Goal: Task Accomplishment & Management: Manage account settings

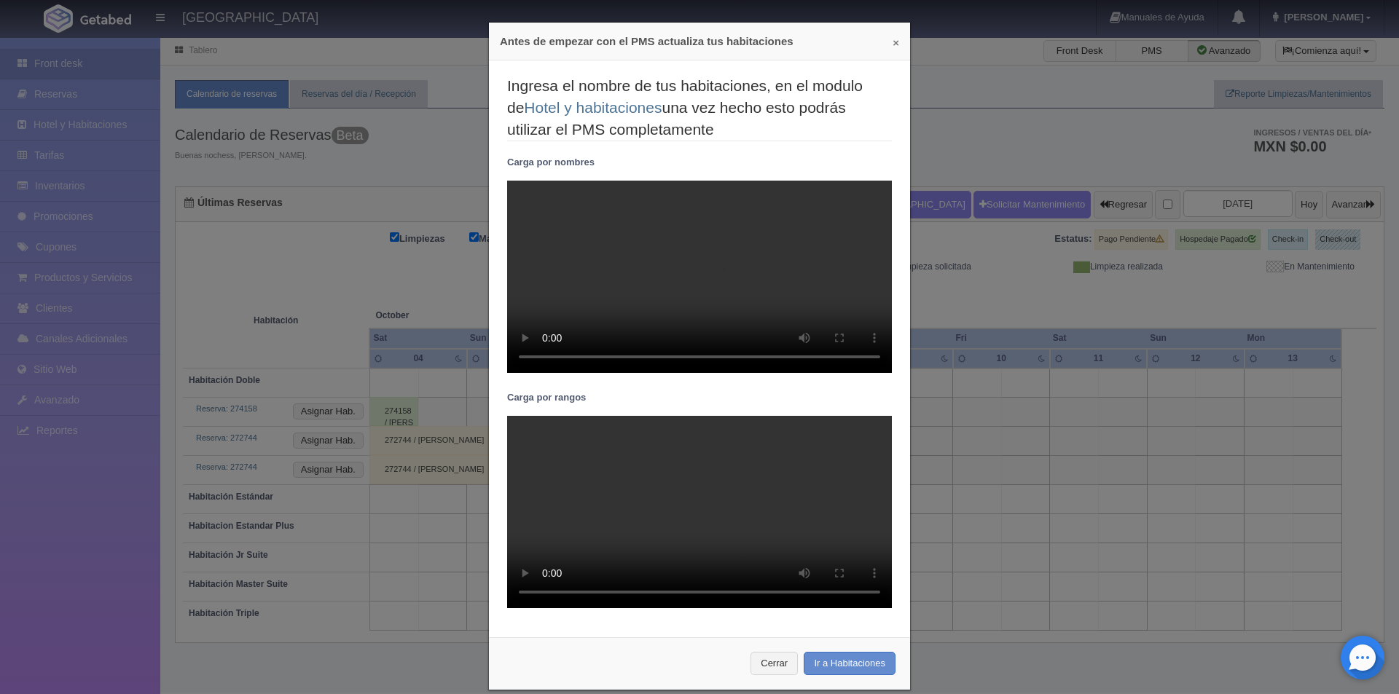
click at [893, 43] on button "×" at bounding box center [895, 42] width 7 height 11
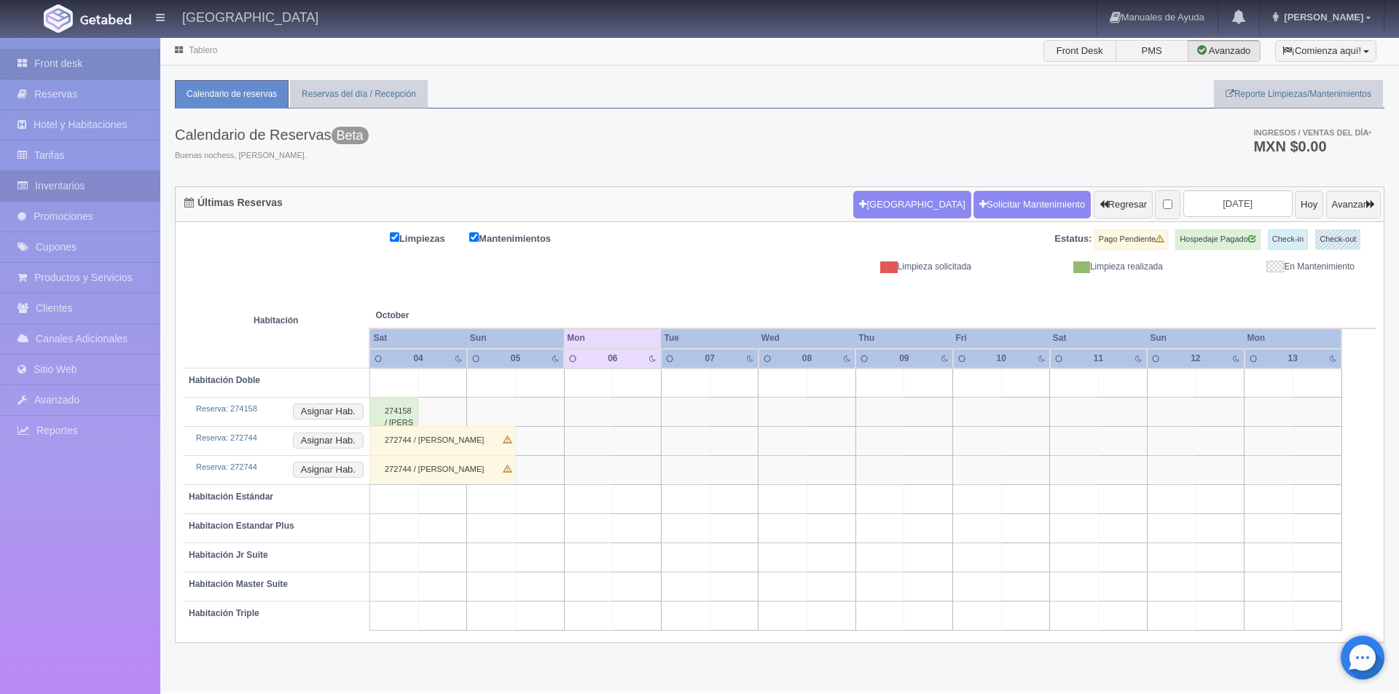
click at [76, 192] on link "Inventarios" at bounding box center [80, 186] width 160 height 30
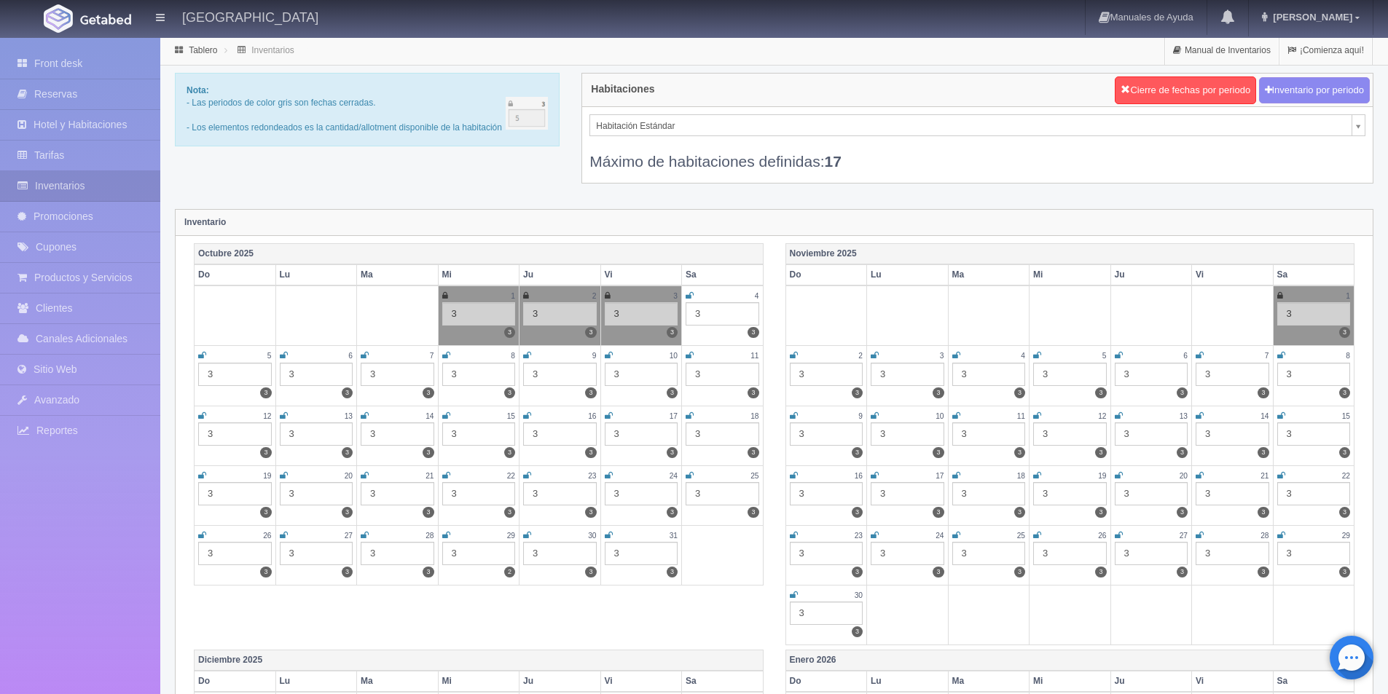
click at [280, 353] on icon at bounding box center [284, 355] width 8 height 9
drag, startPoint x: 366, startPoint y: 353, endPoint x: 453, endPoint y: 353, distance: 87.4
click at [366, 353] on icon at bounding box center [365, 355] width 8 height 9
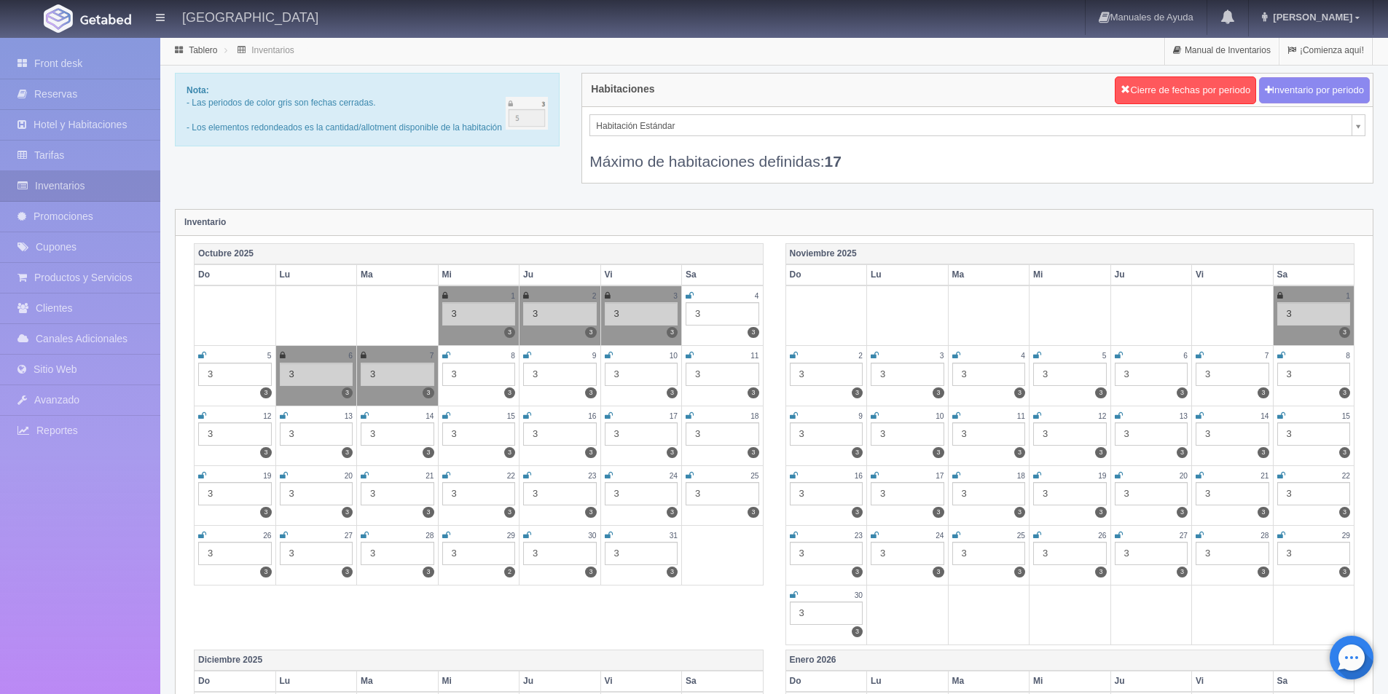
drag, startPoint x: 445, startPoint y: 358, endPoint x: 464, endPoint y: 351, distance: 20.0
click at [446, 358] on icon at bounding box center [446, 355] width 8 height 9
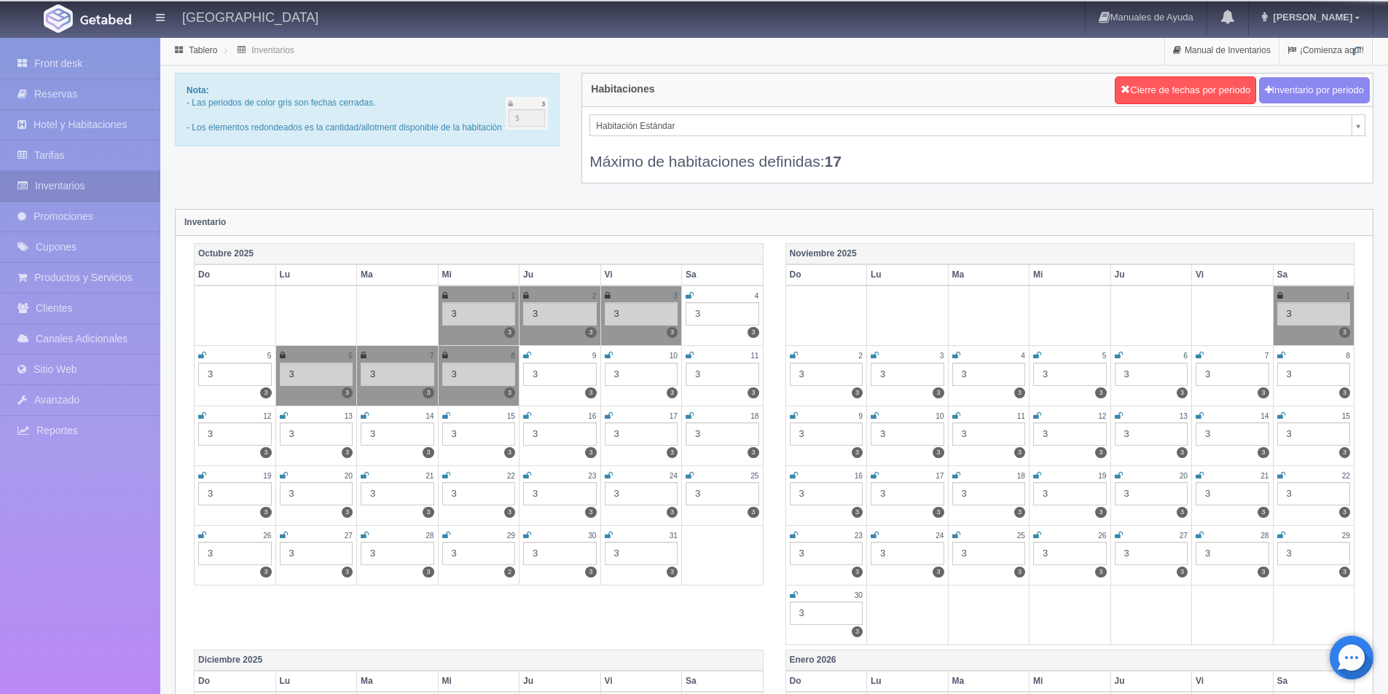
click at [523, 353] on icon at bounding box center [527, 355] width 8 height 9
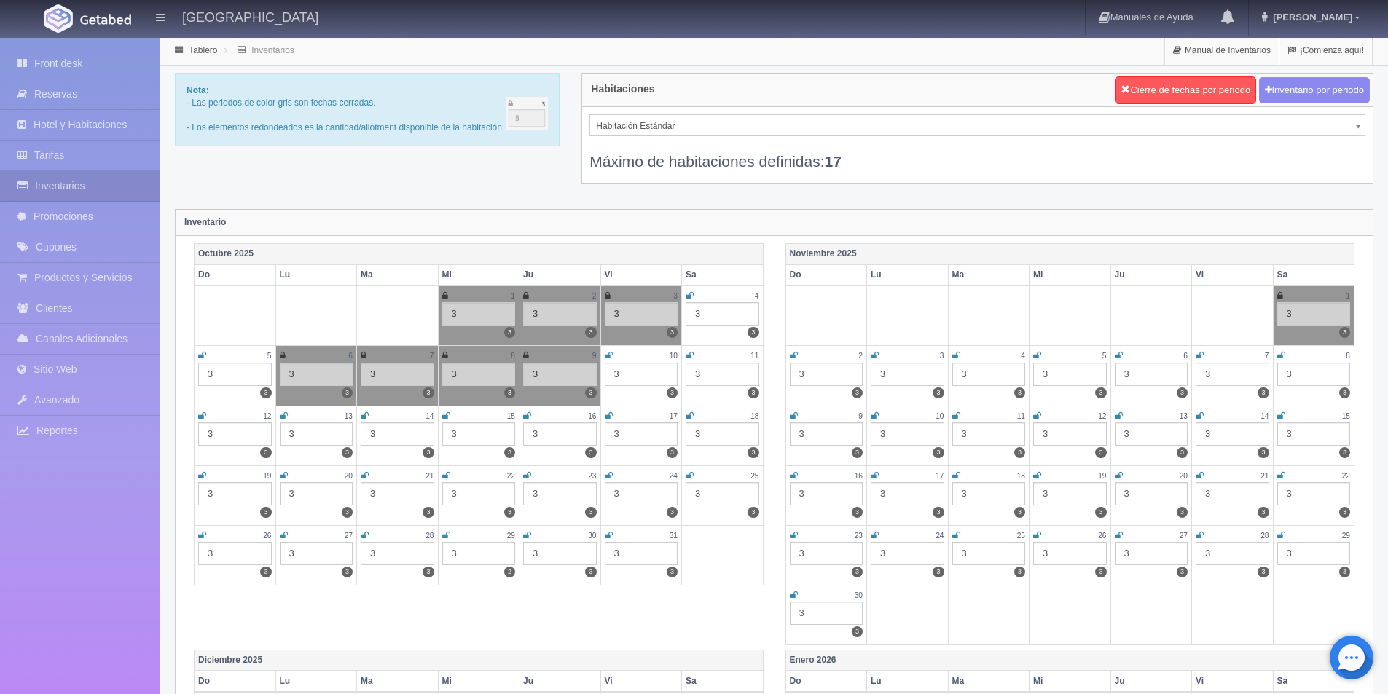
click at [608, 353] on icon at bounding box center [609, 355] width 8 height 9
click at [689, 350] on link at bounding box center [690, 356] width 8 height 12
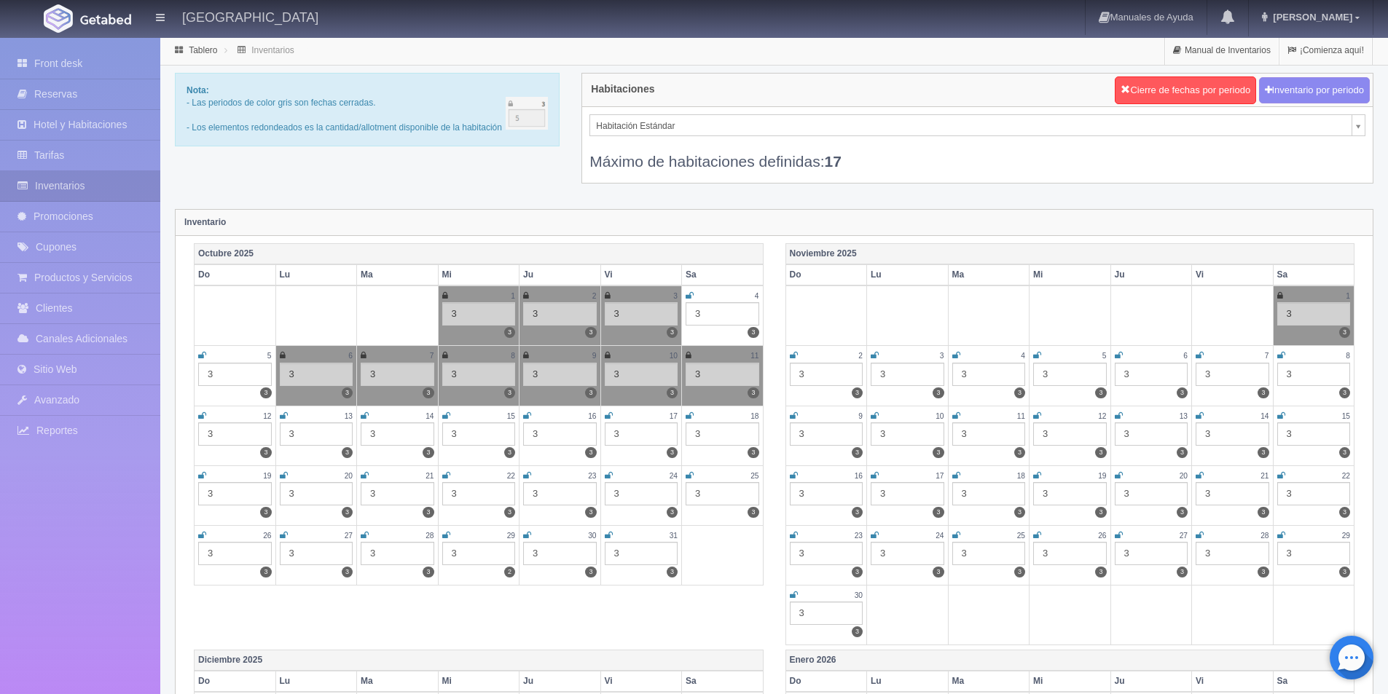
drag, startPoint x: 607, startPoint y: 536, endPoint x: 616, endPoint y: 513, distance: 24.9
click at [609, 531] on icon at bounding box center [609, 535] width 8 height 9
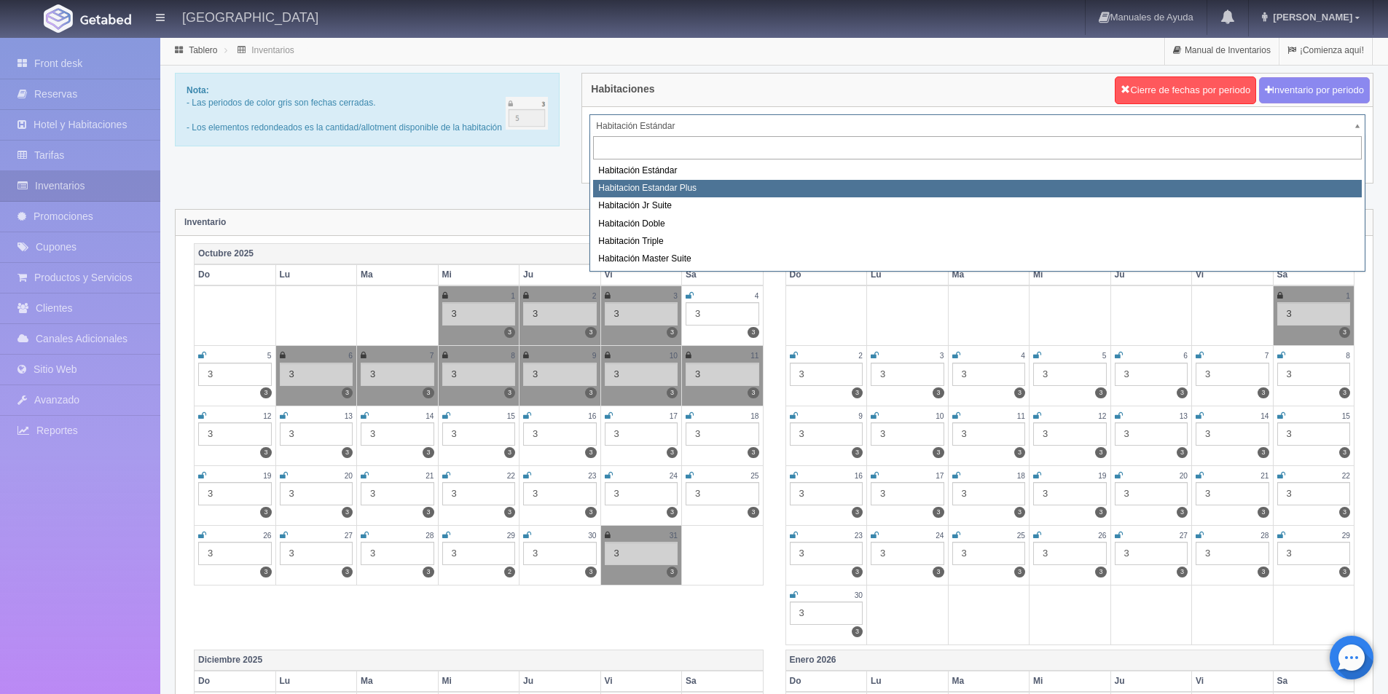
select select "1139"
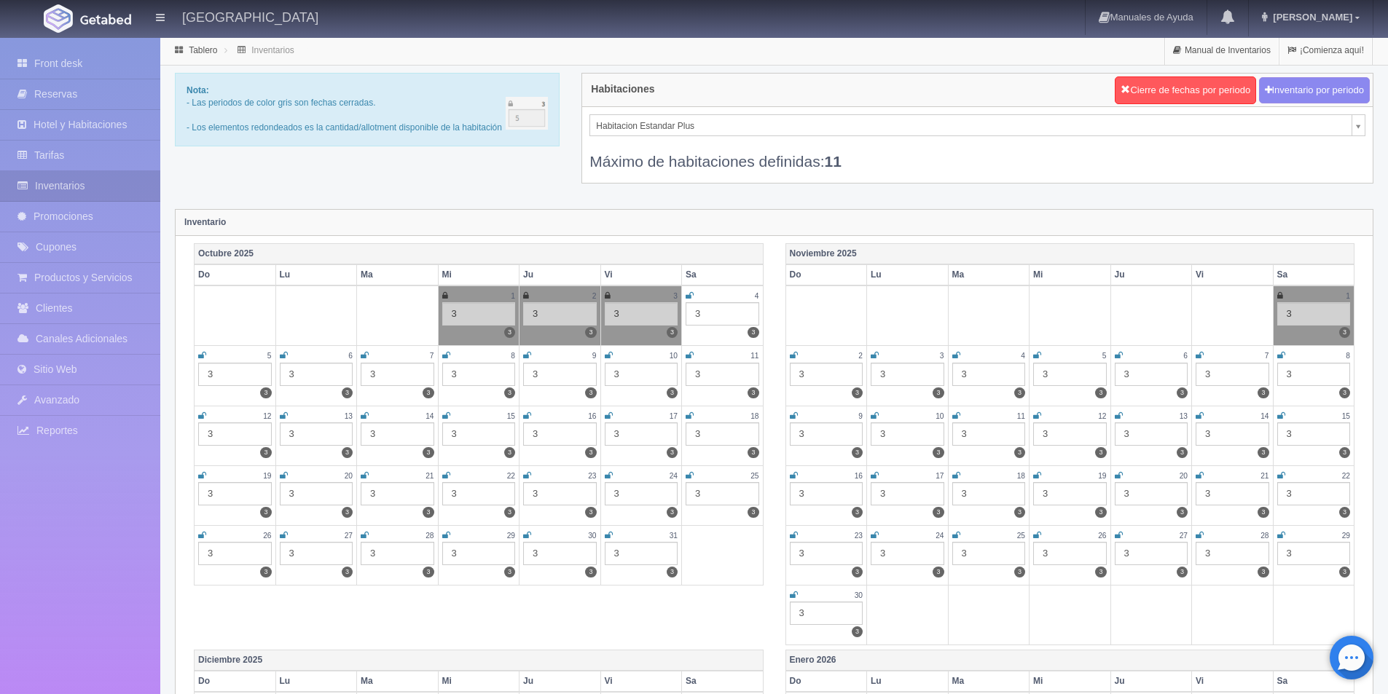
click at [283, 353] on icon at bounding box center [284, 355] width 8 height 9
click at [363, 357] on icon at bounding box center [365, 355] width 8 height 9
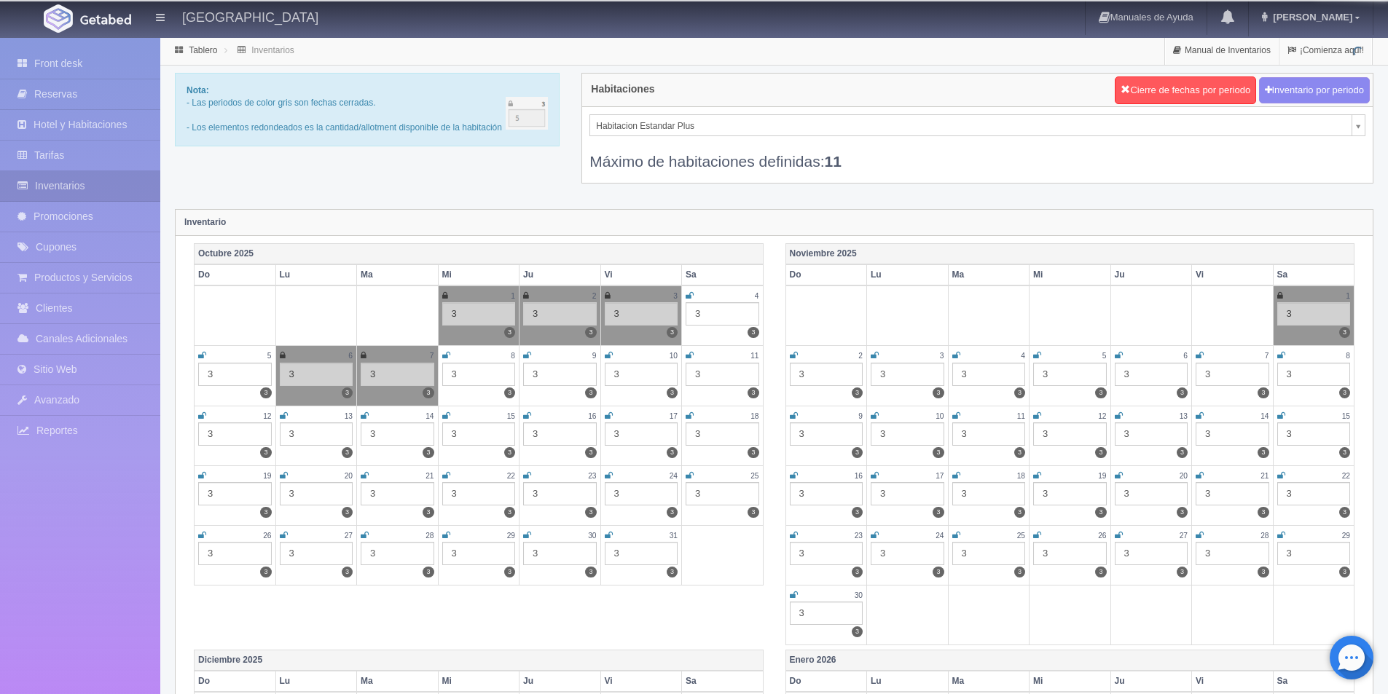
click at [448, 356] on icon at bounding box center [446, 355] width 8 height 9
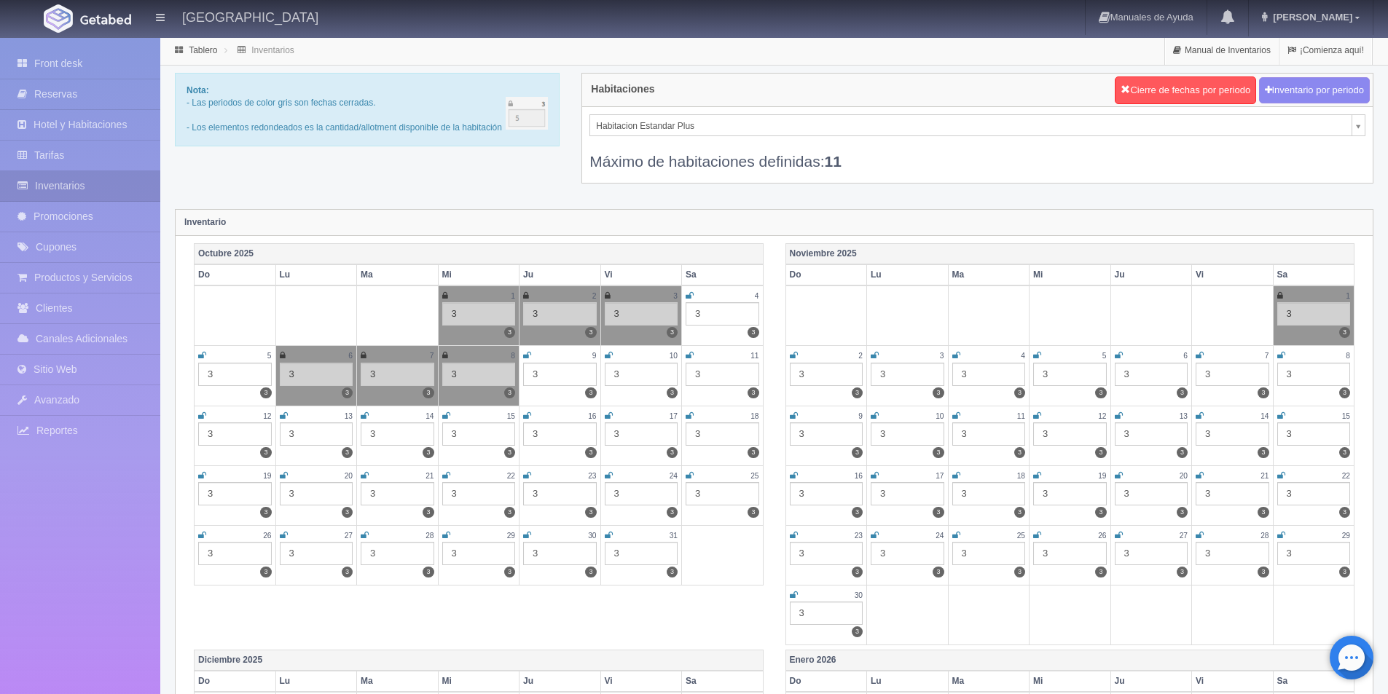
click at [528, 352] on icon at bounding box center [527, 355] width 8 height 9
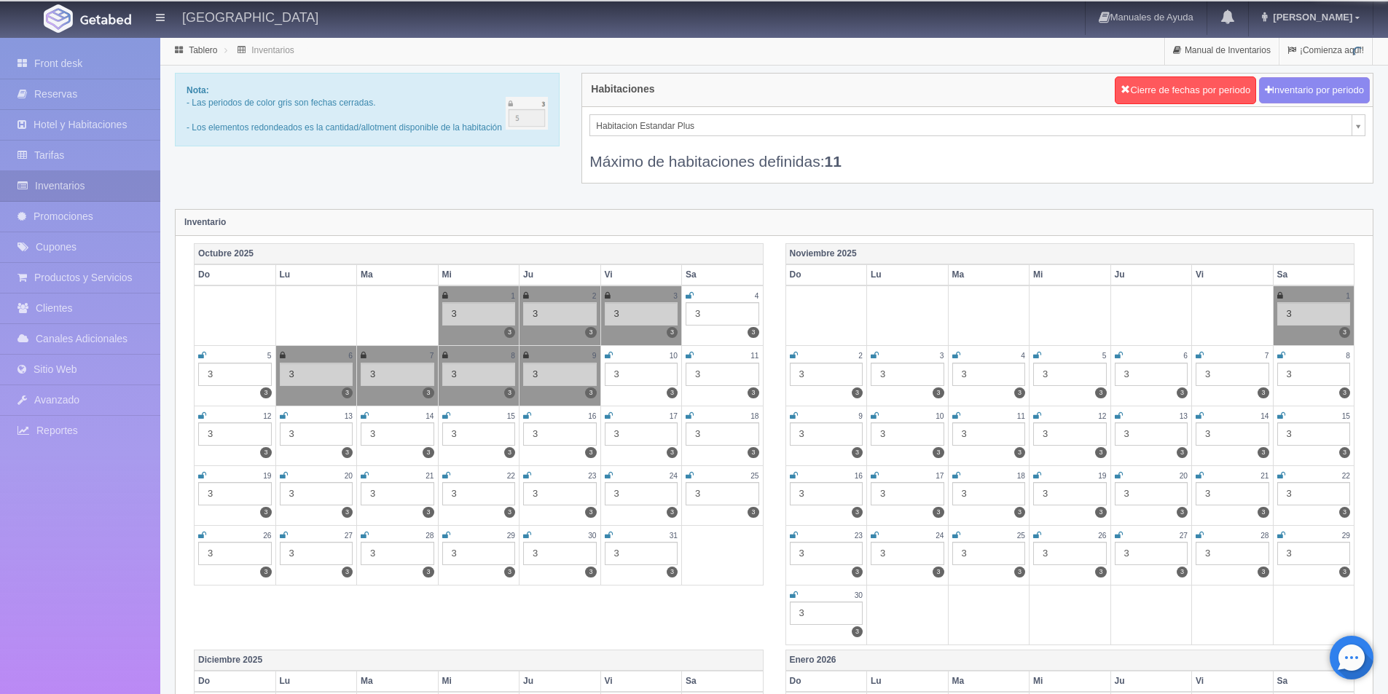
click at [610, 353] on icon at bounding box center [609, 355] width 8 height 9
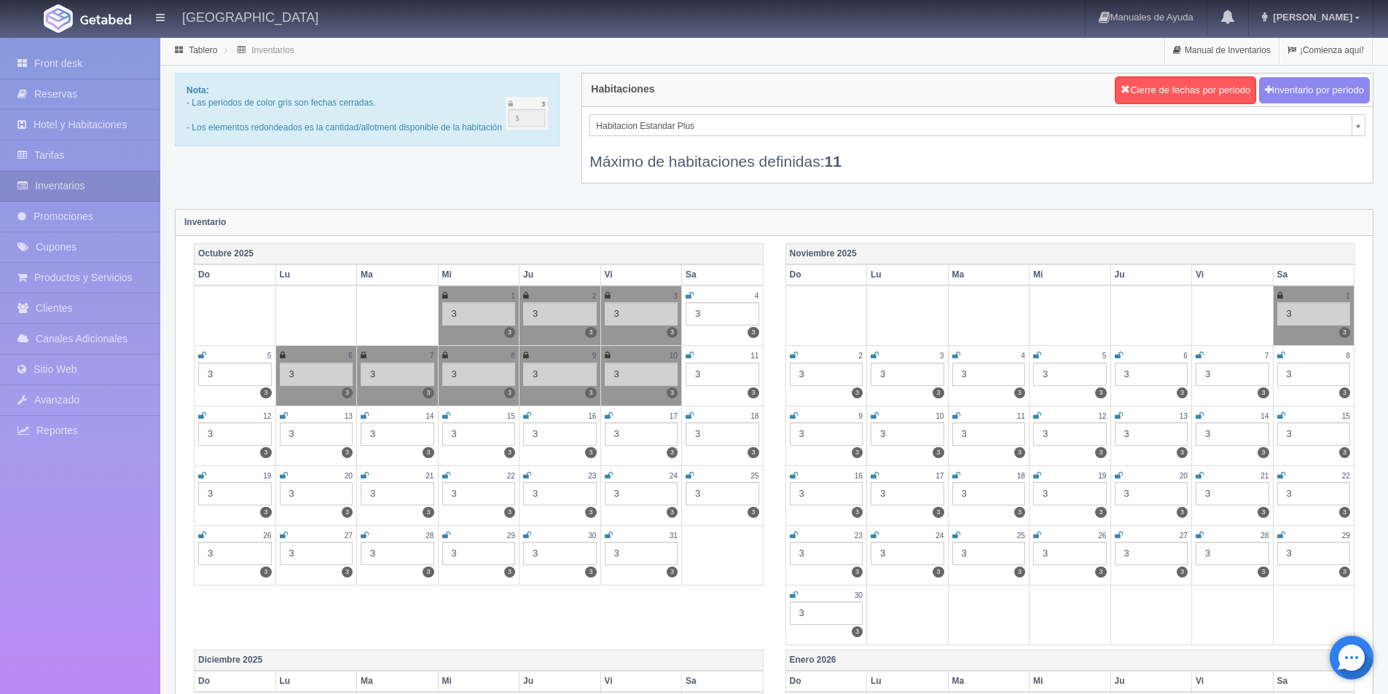
click at [688, 352] on icon at bounding box center [690, 355] width 8 height 9
click at [605, 535] on icon at bounding box center [609, 535] width 8 height 9
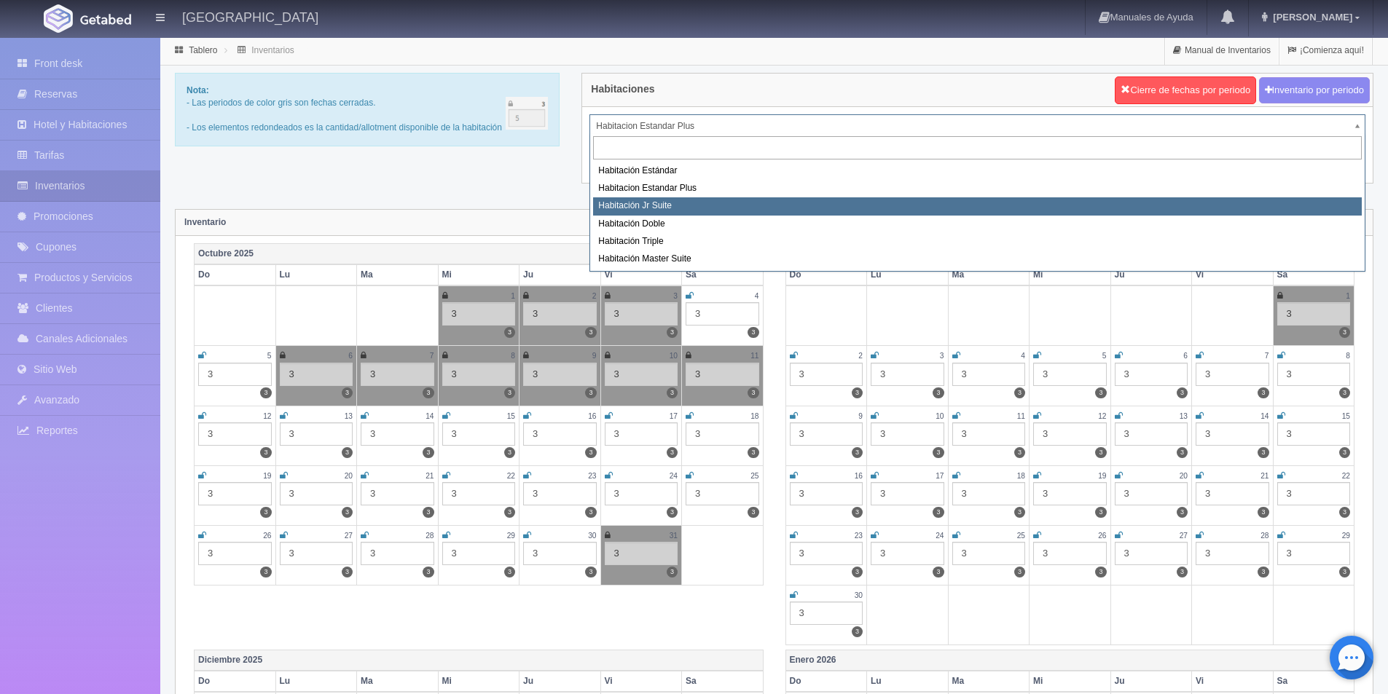
select select "1149"
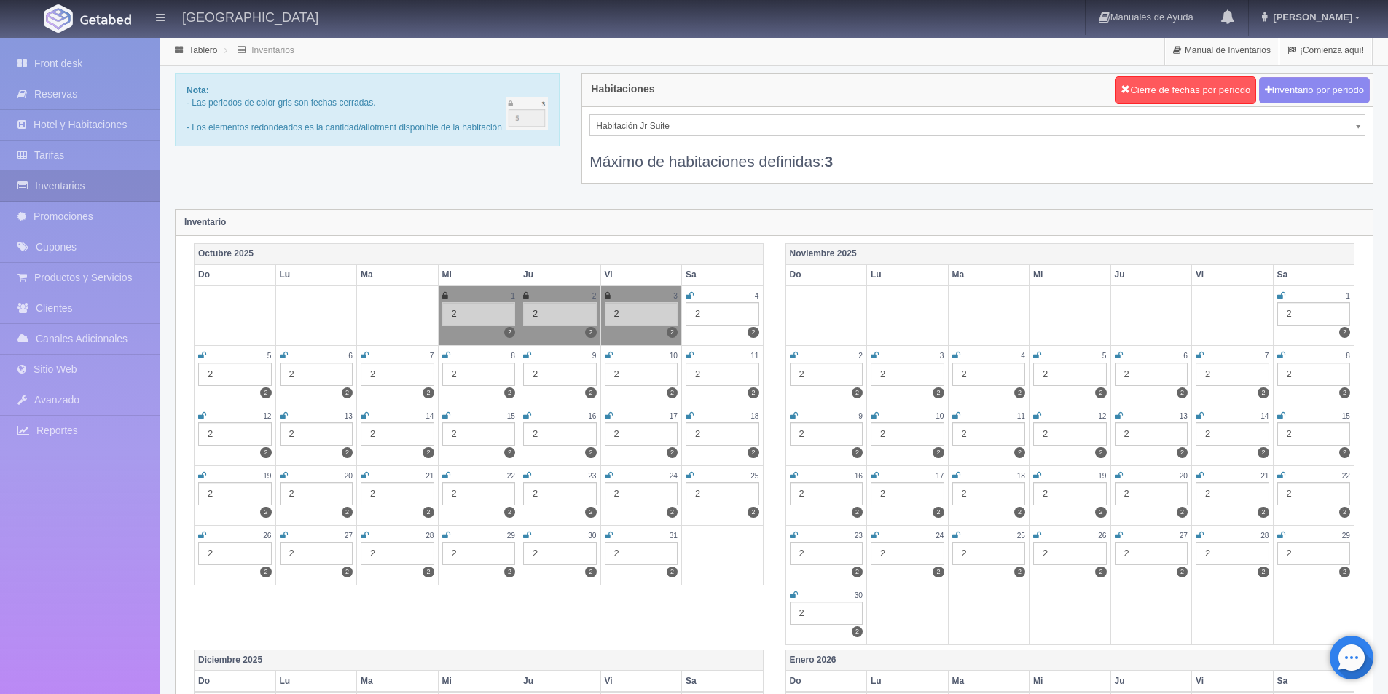
click at [285, 358] on icon at bounding box center [284, 355] width 8 height 9
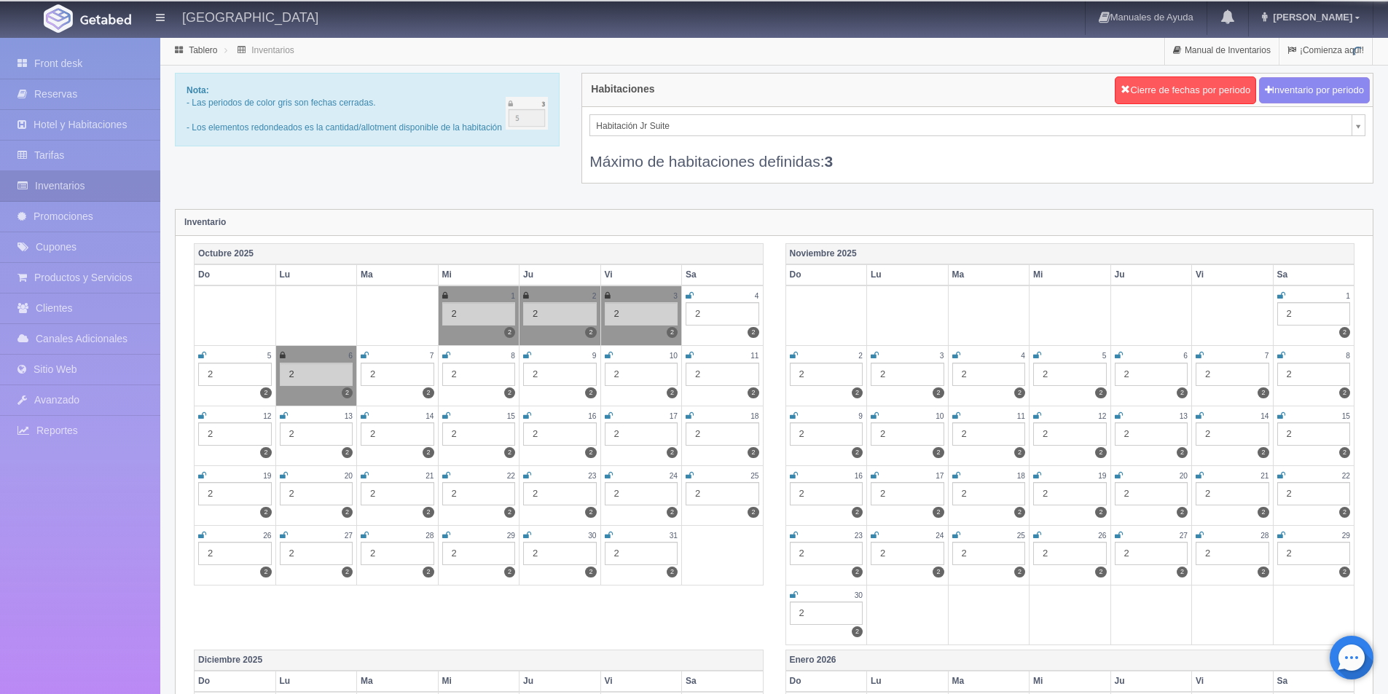
click at [369, 356] on div "7" at bounding box center [398, 356] width 74 height 12
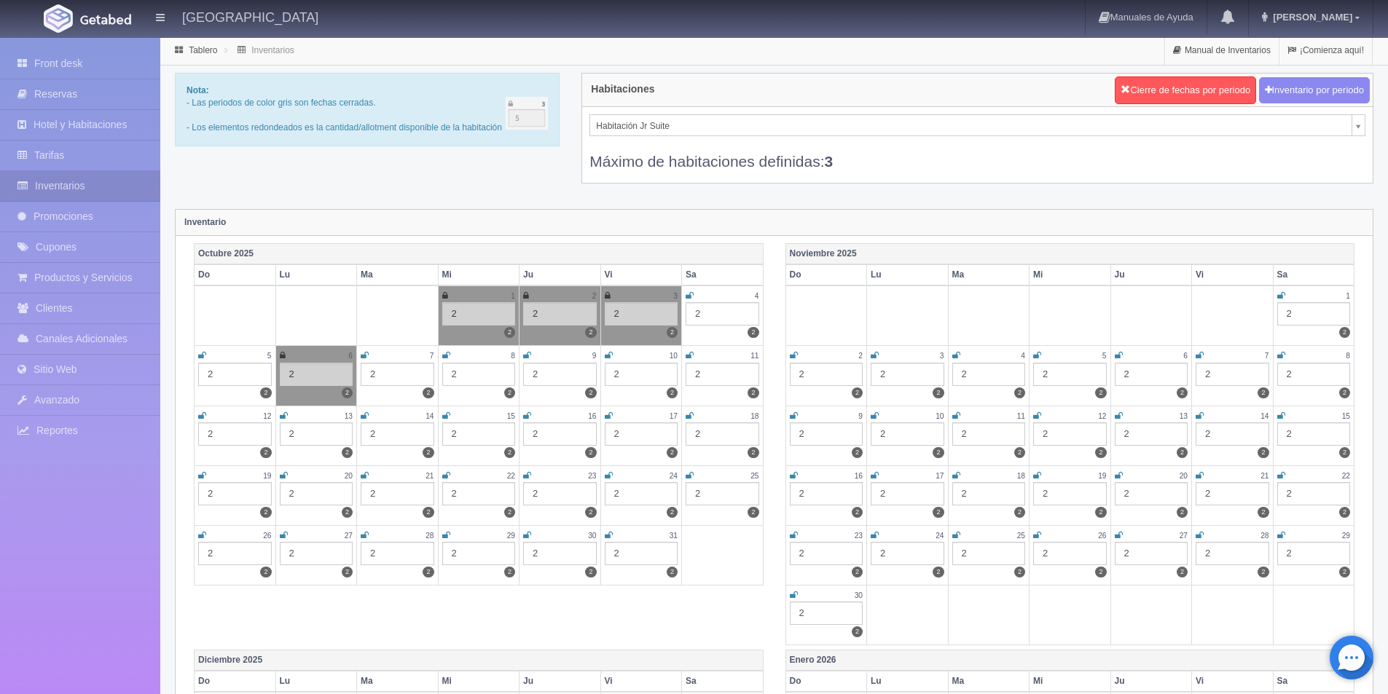
click at [447, 353] on icon at bounding box center [446, 355] width 8 height 9
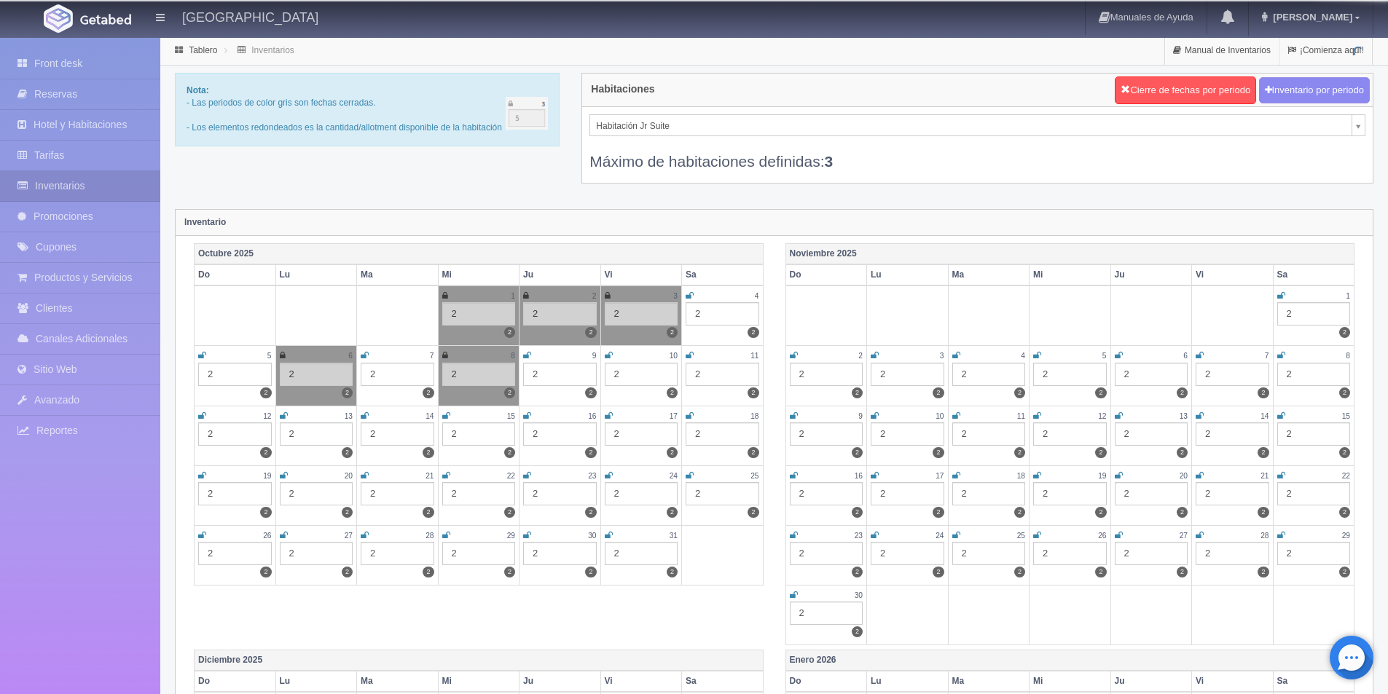
click at [364, 355] on icon at bounding box center [365, 355] width 8 height 9
click at [529, 353] on icon at bounding box center [527, 355] width 8 height 9
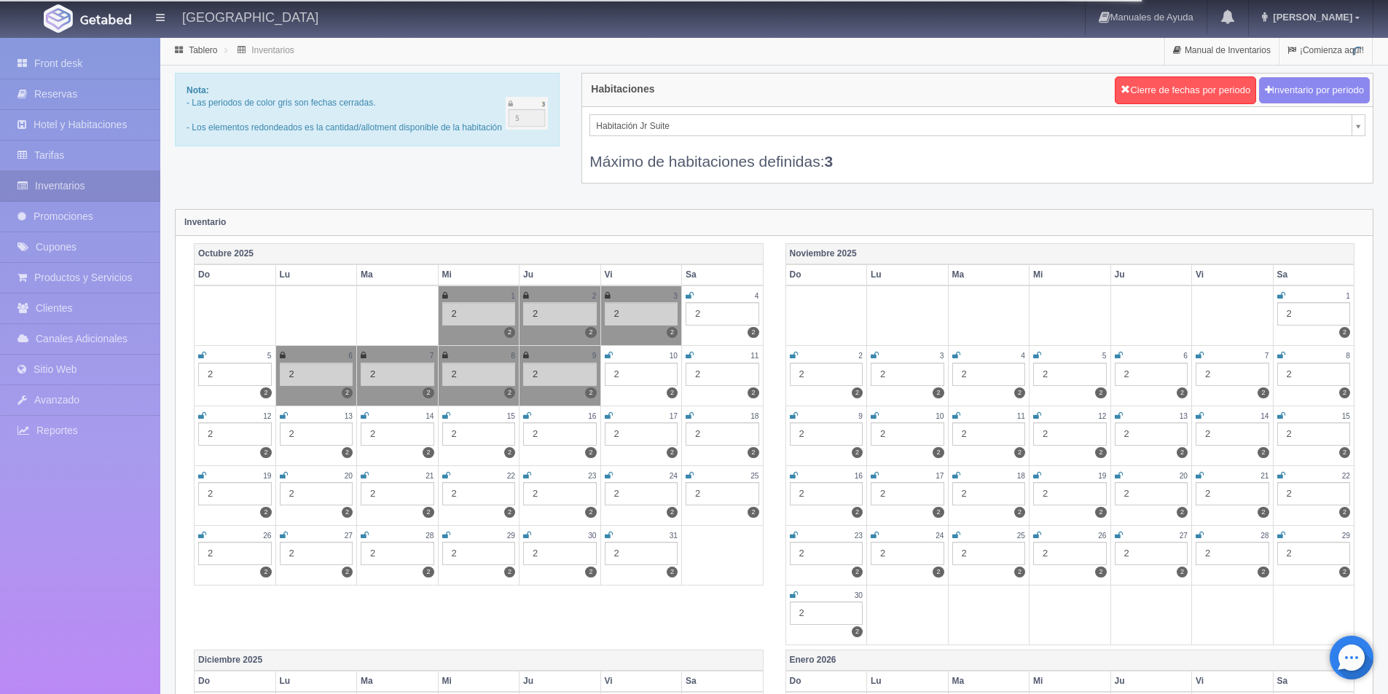
click at [608, 352] on icon at bounding box center [609, 355] width 8 height 9
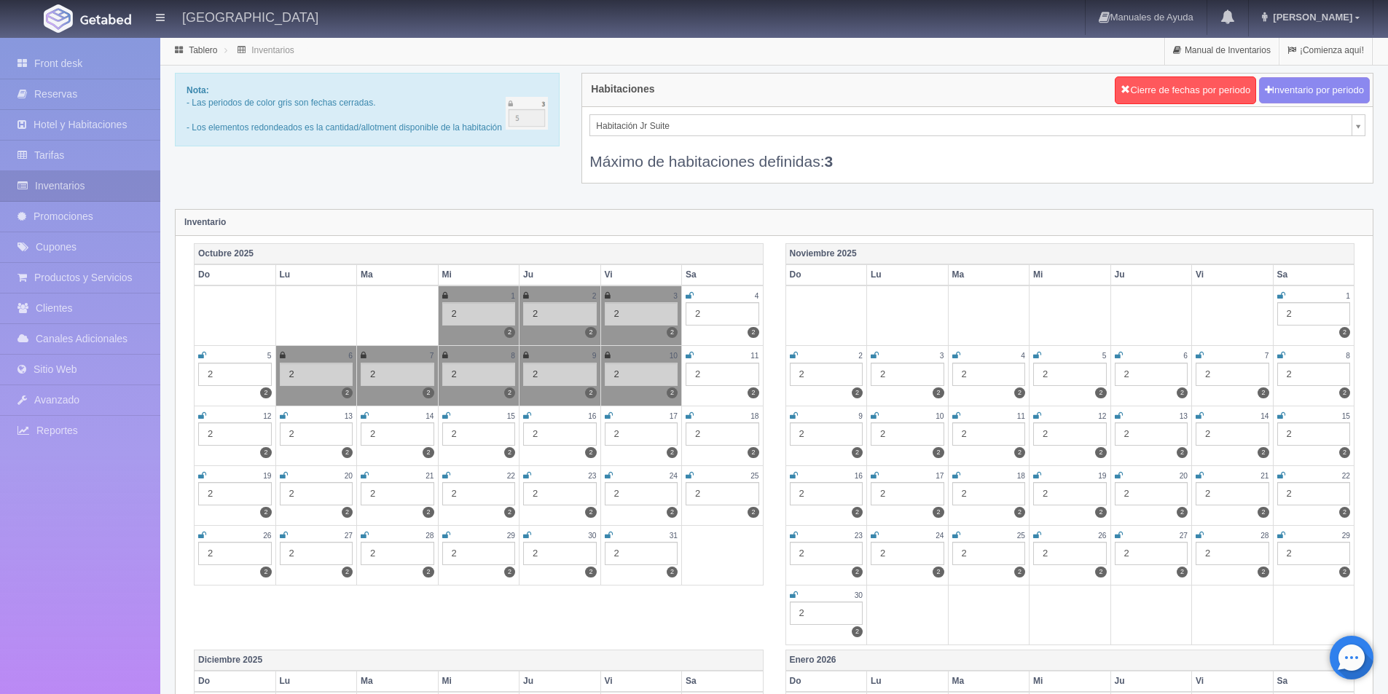
click at [689, 356] on icon at bounding box center [690, 355] width 8 height 9
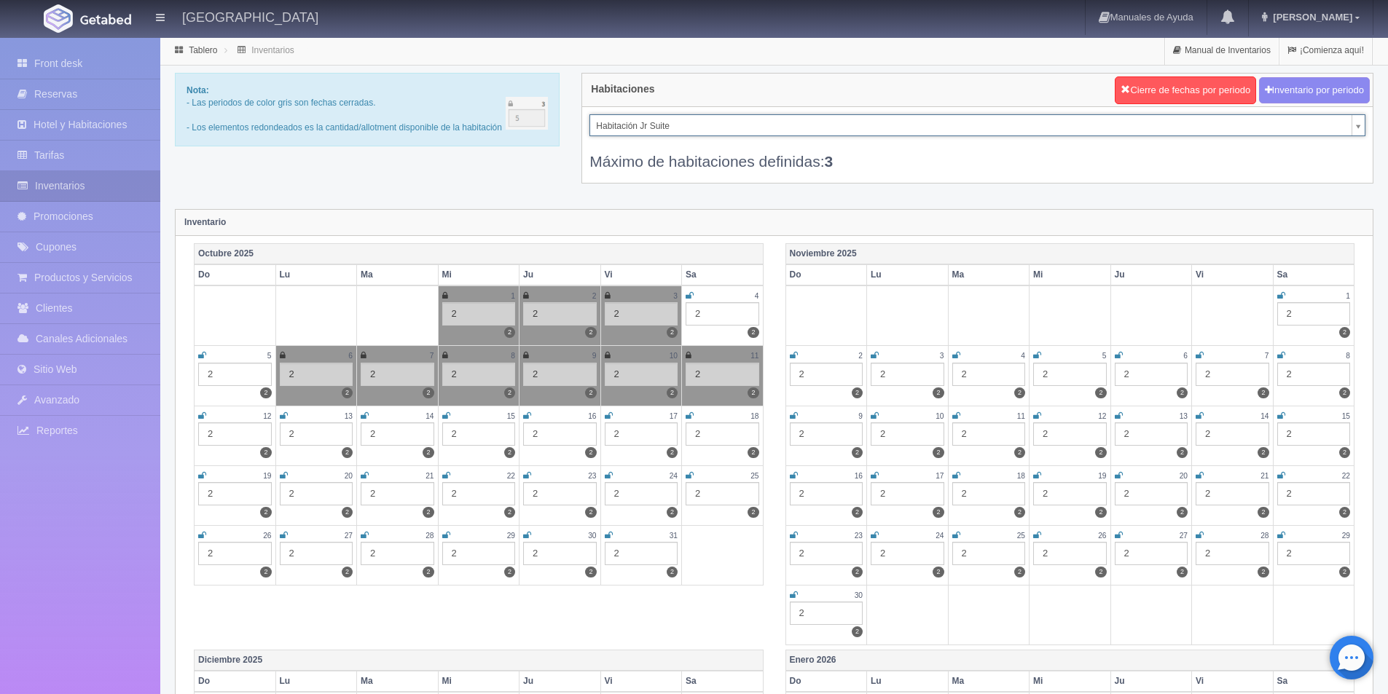
drag, startPoint x: 612, startPoint y: 535, endPoint x: 661, endPoint y: 409, distance: 135.2
click at [610, 534] on icon at bounding box center [609, 535] width 8 height 9
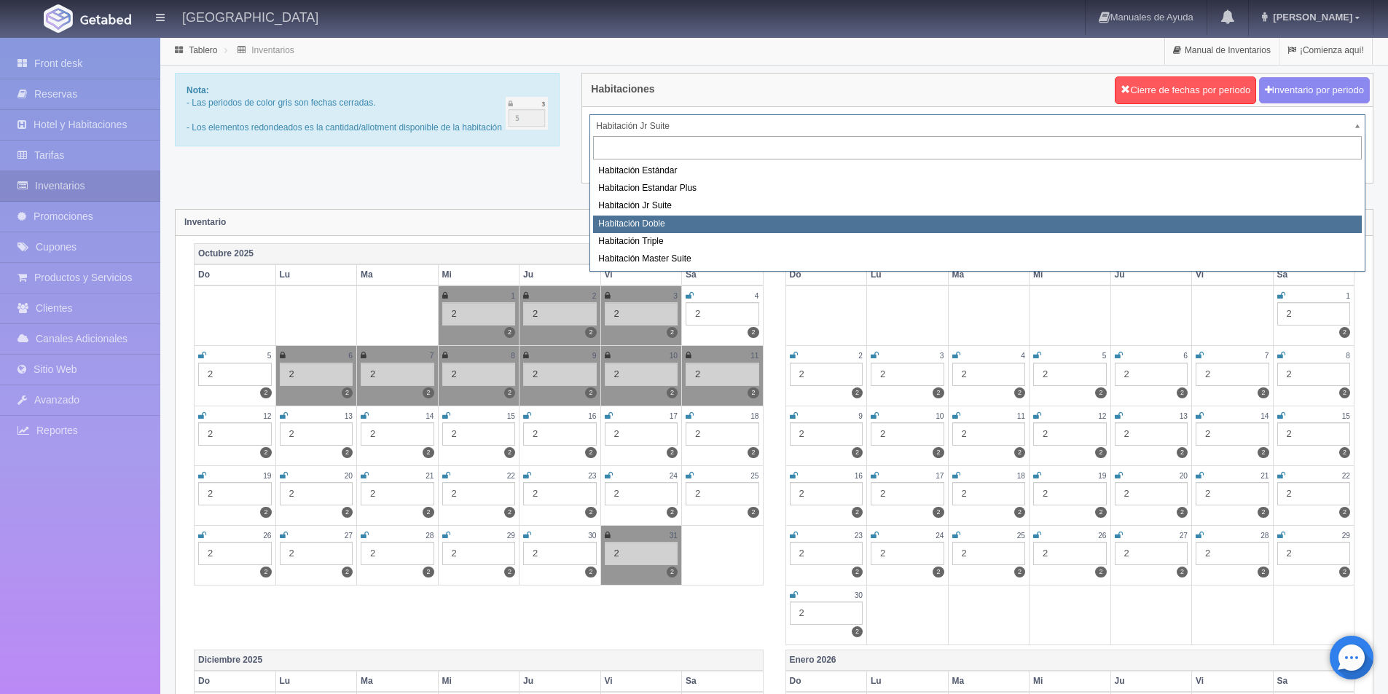
select select "1150"
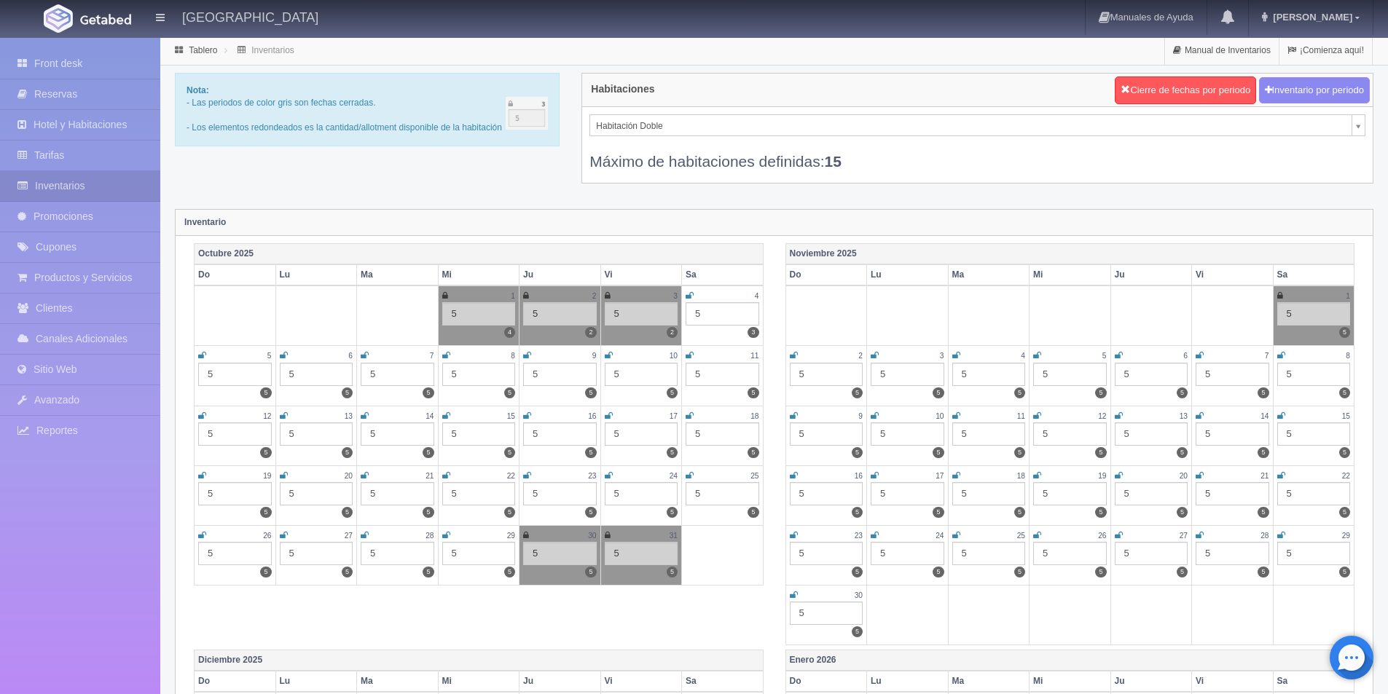
click at [283, 353] on icon at bounding box center [284, 355] width 8 height 9
click at [362, 356] on icon at bounding box center [365, 355] width 8 height 9
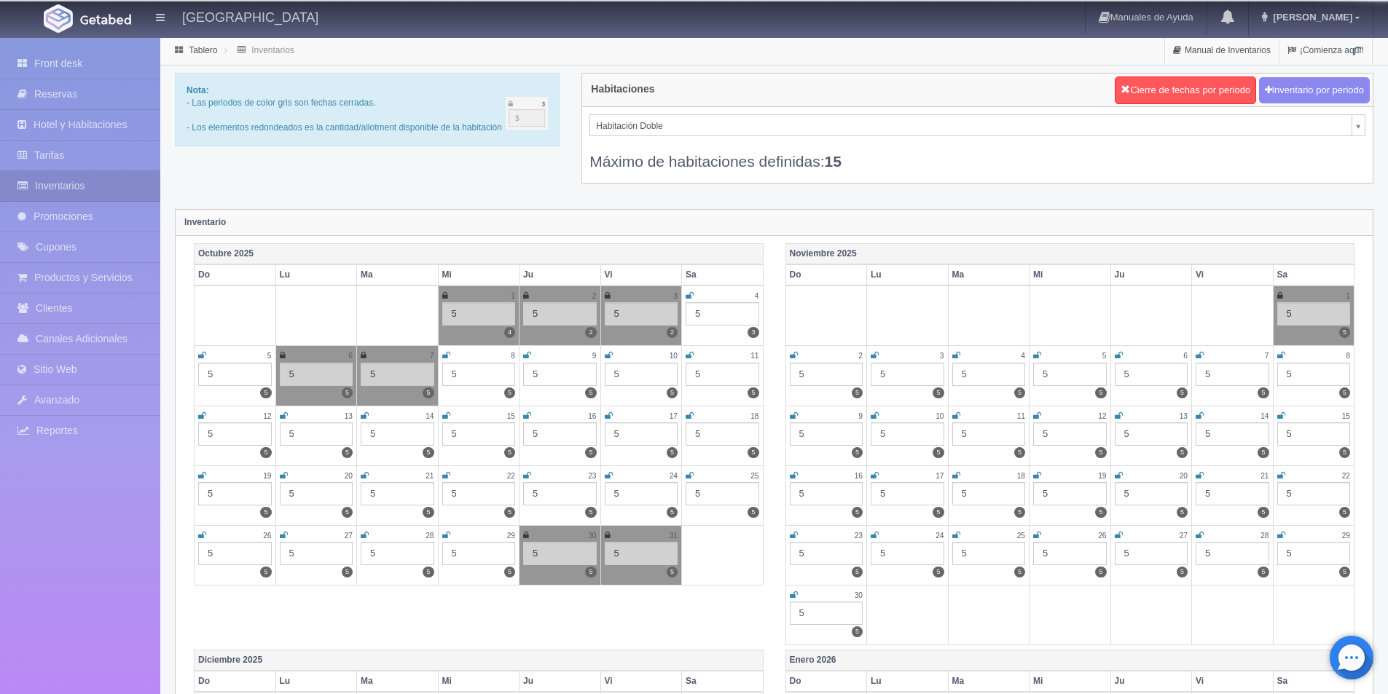
click at [445, 352] on icon at bounding box center [446, 355] width 8 height 9
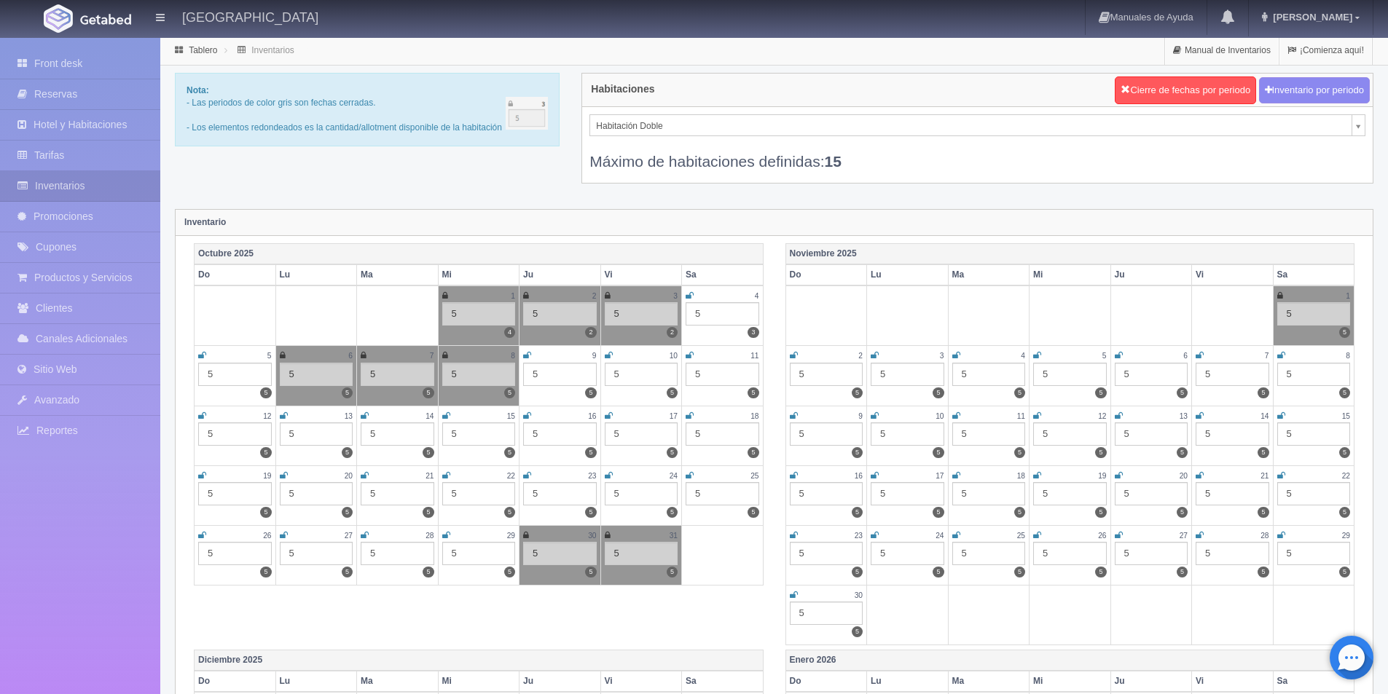
click at [530, 352] on icon at bounding box center [527, 355] width 8 height 9
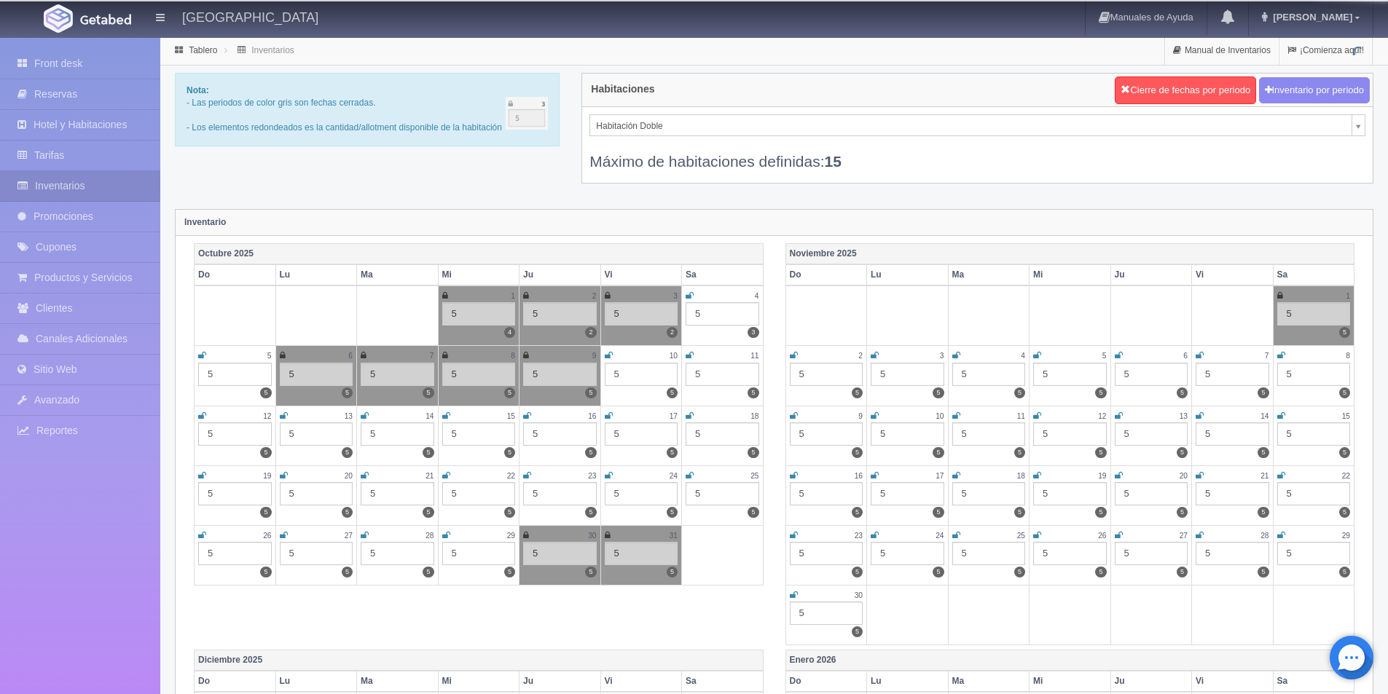
click at [606, 355] on icon at bounding box center [609, 355] width 8 height 9
click at [693, 354] on icon at bounding box center [690, 355] width 8 height 9
